Goal: Task Accomplishment & Management: Use online tool/utility

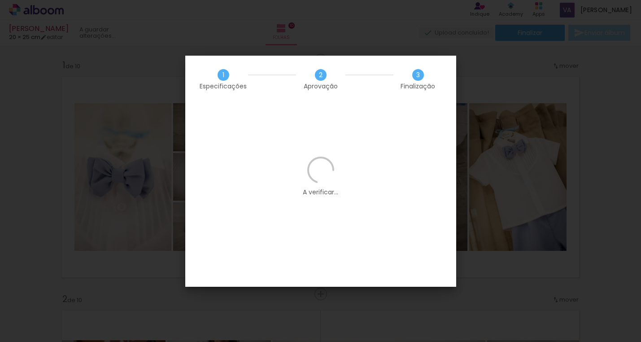
scroll to position [0, 564]
